Goal: Information Seeking & Learning: Learn about a topic

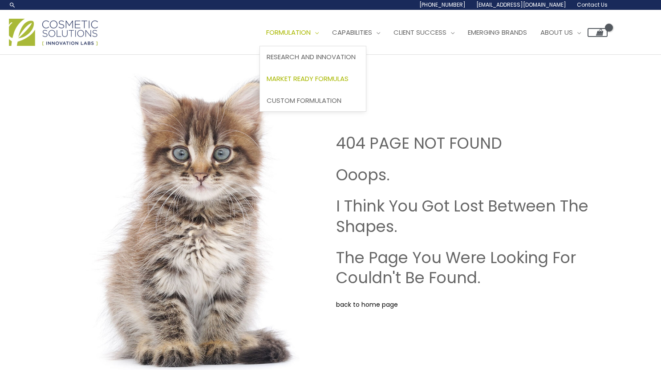
click at [311, 78] on span "Market Ready Formulas" at bounding box center [308, 78] width 82 height 9
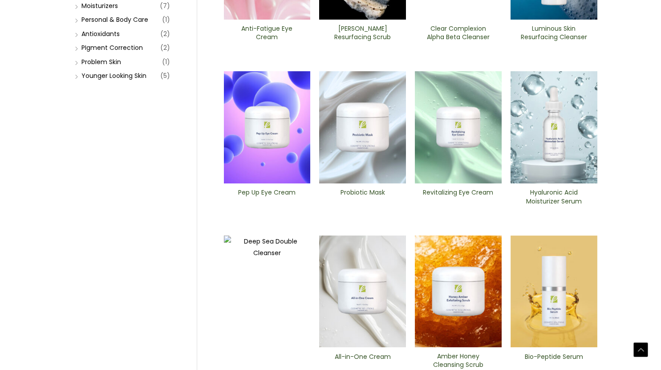
scroll to position [267, 0]
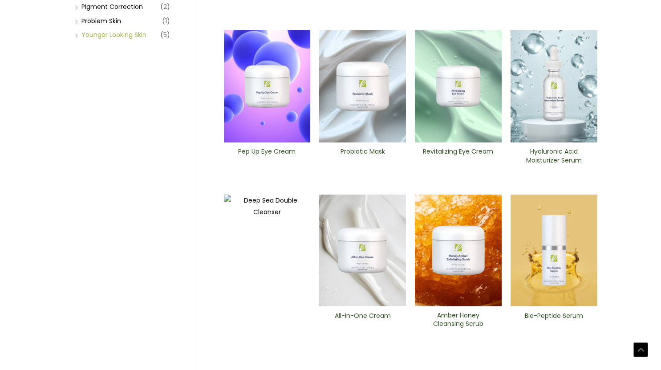
click at [115, 39] on link "Younger Looking Skin" at bounding box center [113, 34] width 65 height 9
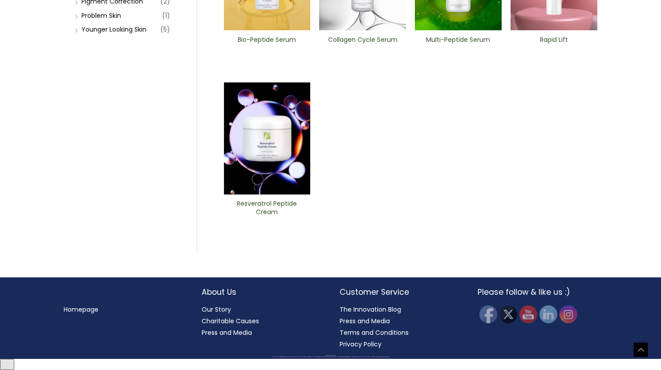
scroll to position [263, 0]
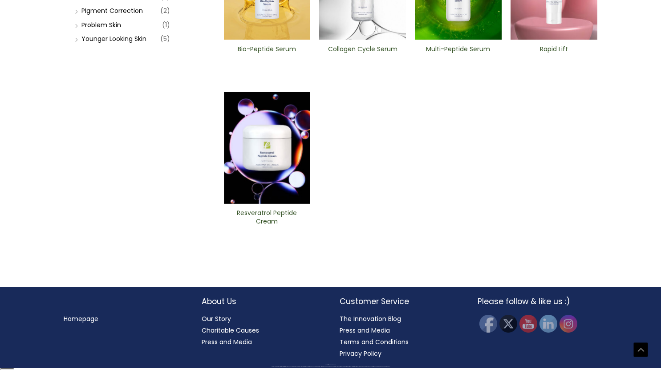
click at [380, 62] on h2 "Collagen Cycle Serum" at bounding box center [363, 53] width 72 height 17
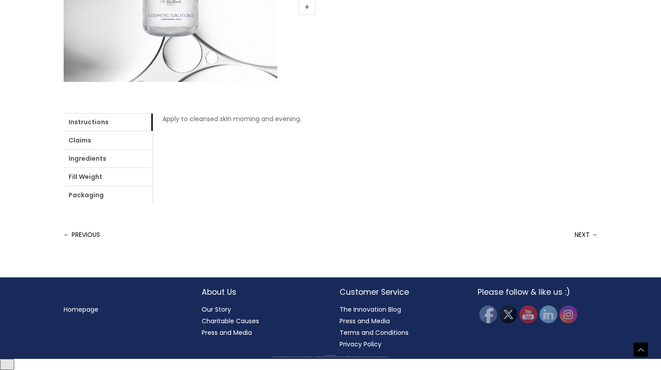
scroll to position [437, 0]
click at [153, 167] on link "Ingredients" at bounding box center [108, 159] width 89 height 18
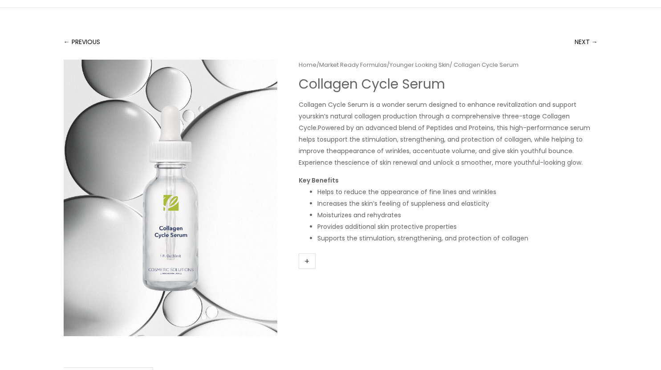
scroll to position [133, 0]
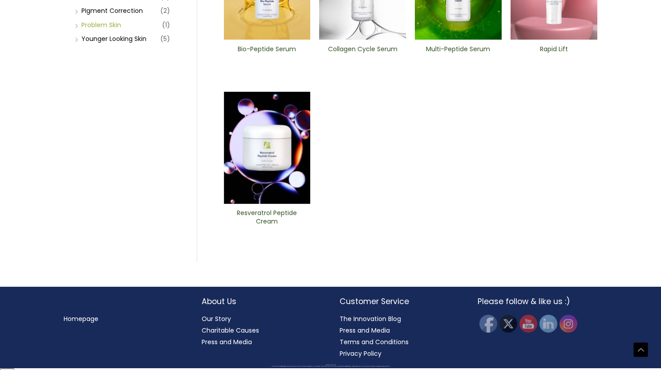
click at [99, 29] on link "Problem Skin" at bounding box center [101, 24] width 40 height 9
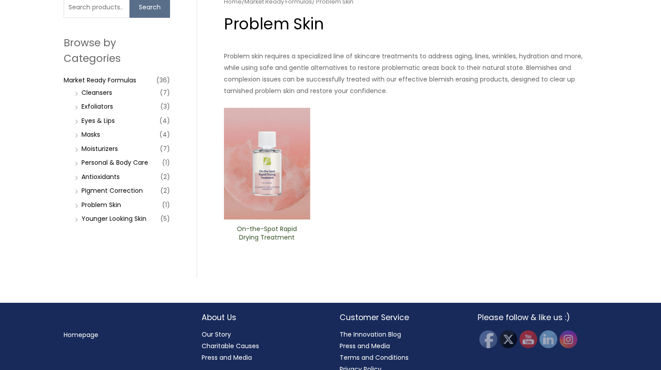
scroll to position [222, 0]
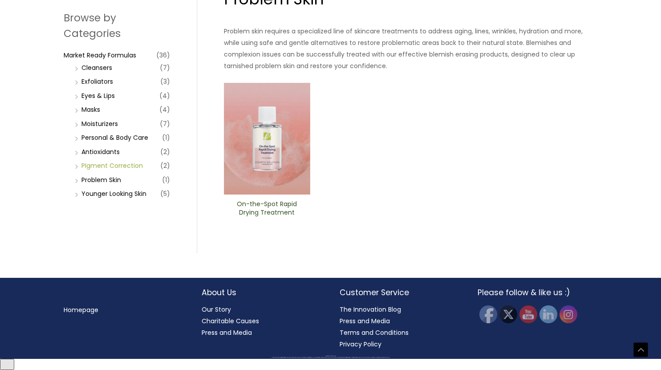
click at [101, 170] on link "PIgment Correction" at bounding box center [111, 165] width 61 height 9
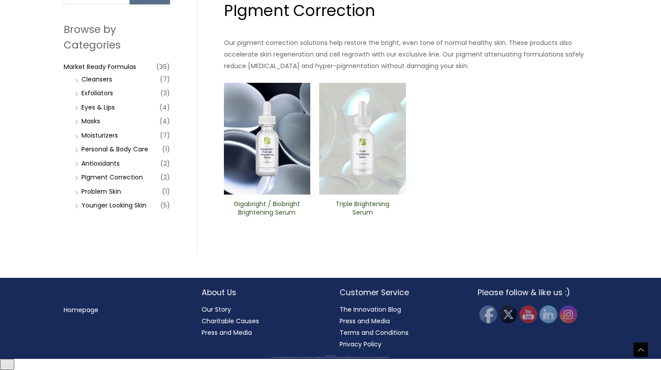
scroll to position [222, 0]
click at [351, 217] on h2 "Triple ​Brightening Serum" at bounding box center [363, 208] width 72 height 17
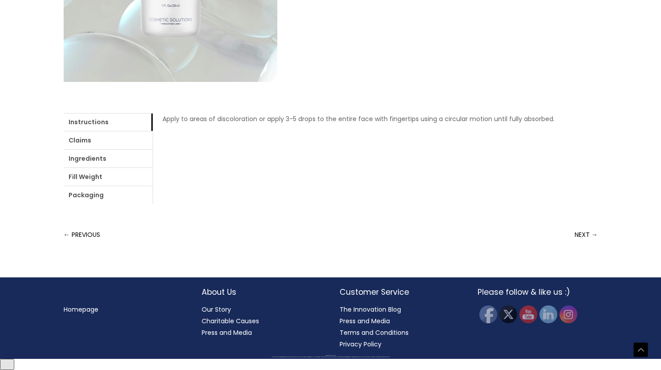
scroll to position [400, 0]
click at [148, 167] on link "Ingredients" at bounding box center [108, 159] width 89 height 18
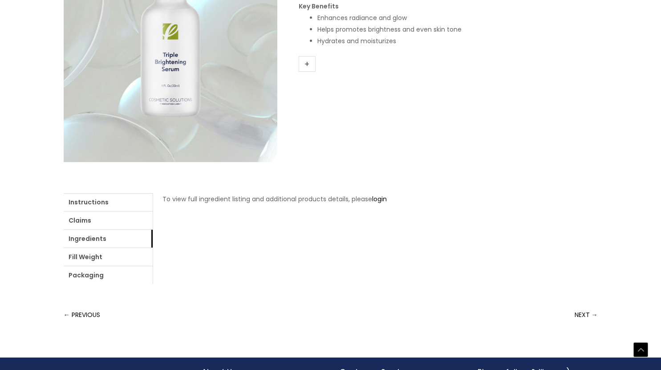
scroll to position [44, 0]
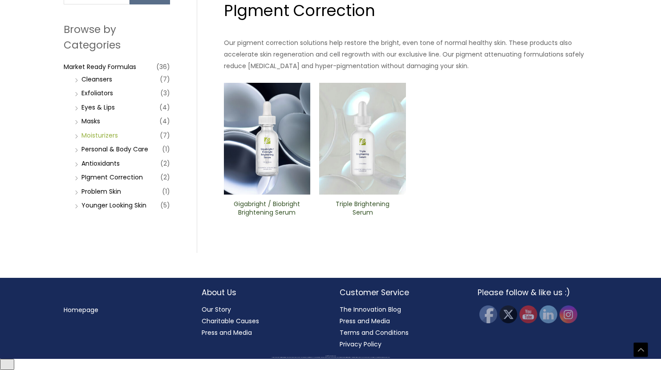
click at [88, 140] on link "Moisturizers" at bounding box center [99, 135] width 36 height 9
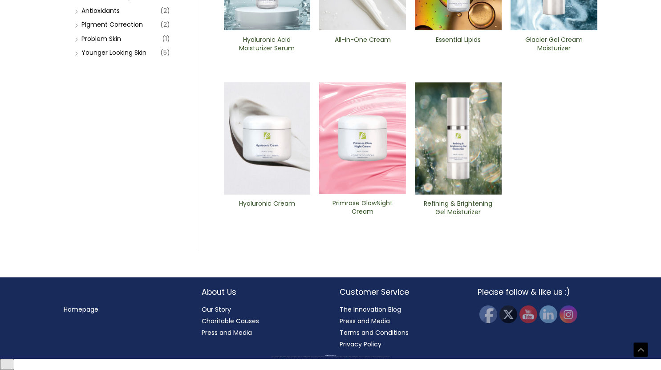
scroll to position [267, 0]
click at [462, 53] on h2 "Essential Lipids" at bounding box center [458, 44] width 72 height 17
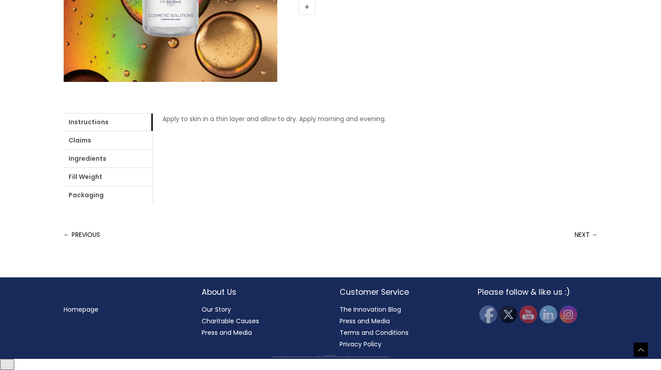
scroll to position [356, 0]
